Goal: Find specific page/section: Find specific page/section

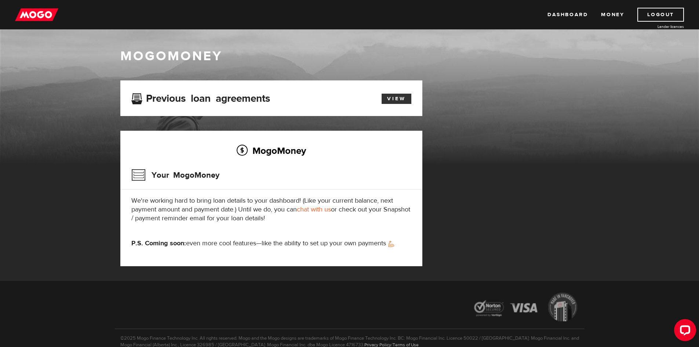
click at [402, 98] on link "View" at bounding box center [396, 99] width 30 height 10
click at [33, 18] on img at bounding box center [36, 15] width 43 height 14
click at [391, 98] on link "View" at bounding box center [396, 99] width 30 height 10
